Goal: Task Accomplishment & Management: Use online tool/utility

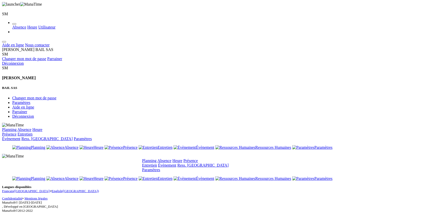
click at [172, 159] on link "Absence" at bounding box center [165, 161] width 14 height 4
